Goal: Task Accomplishment & Management: Use online tool/utility

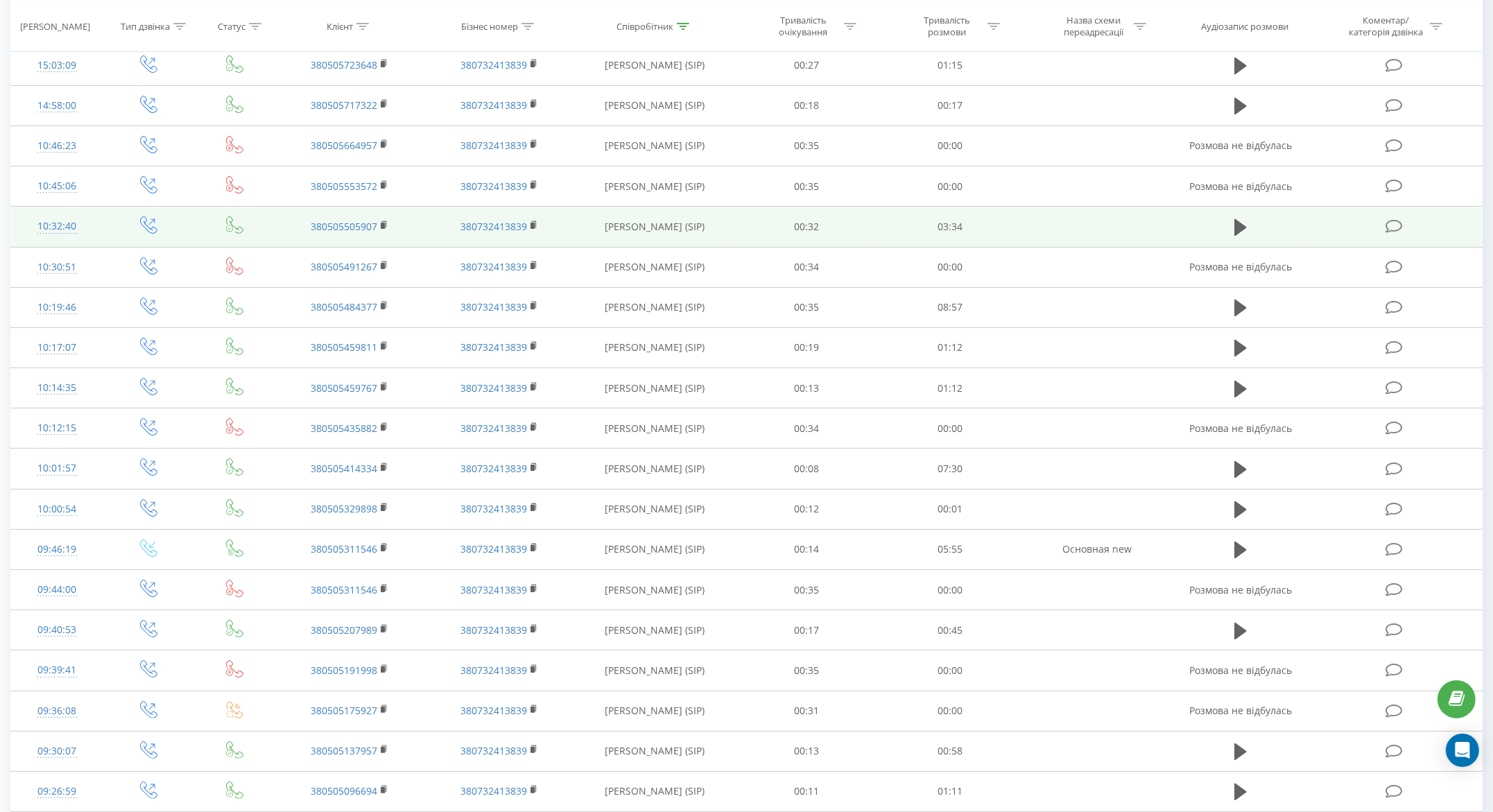
scroll to position [456, 0]
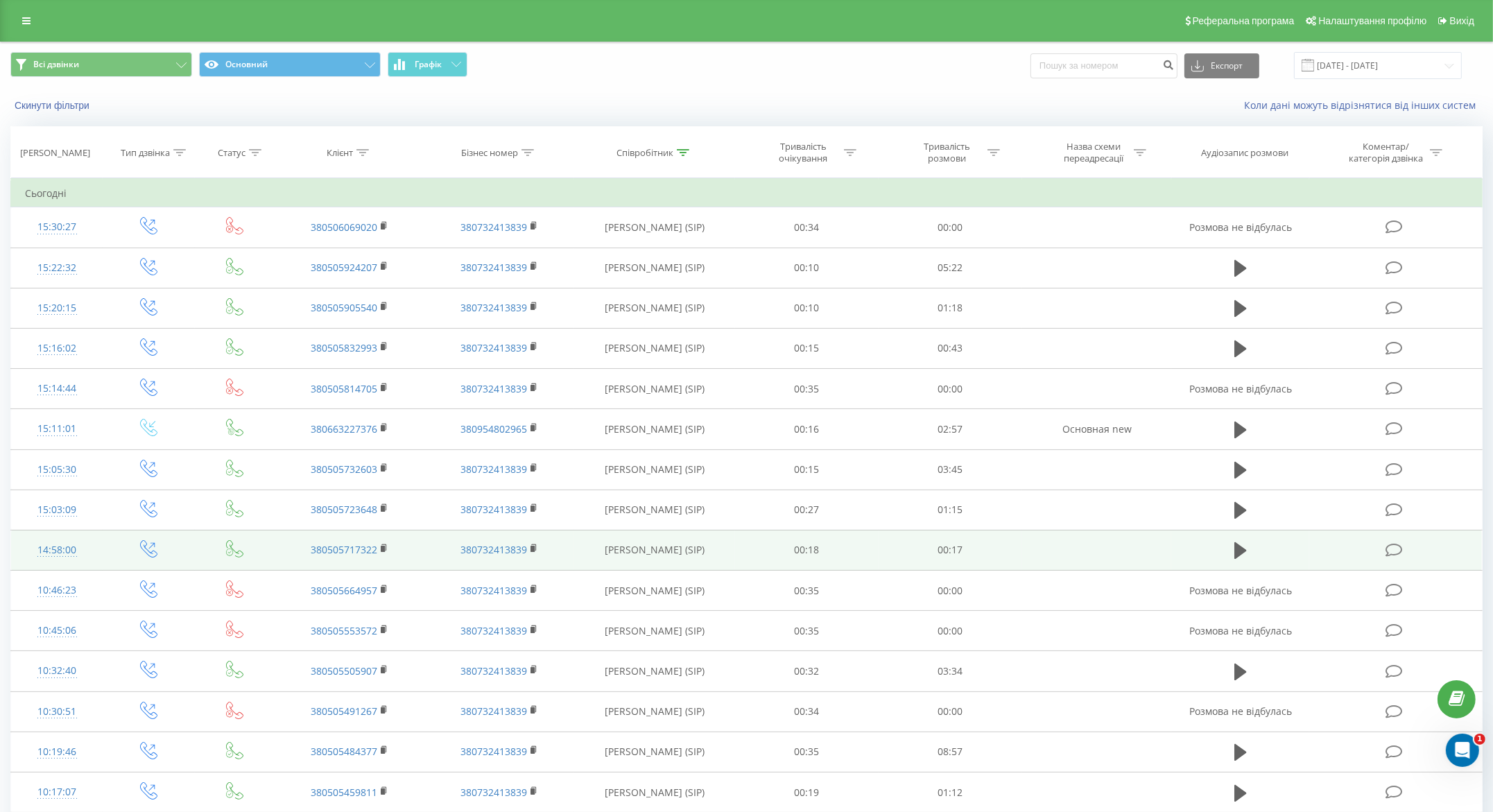
scroll to position [456, 0]
